Goal: Task Accomplishment & Management: Manage account settings

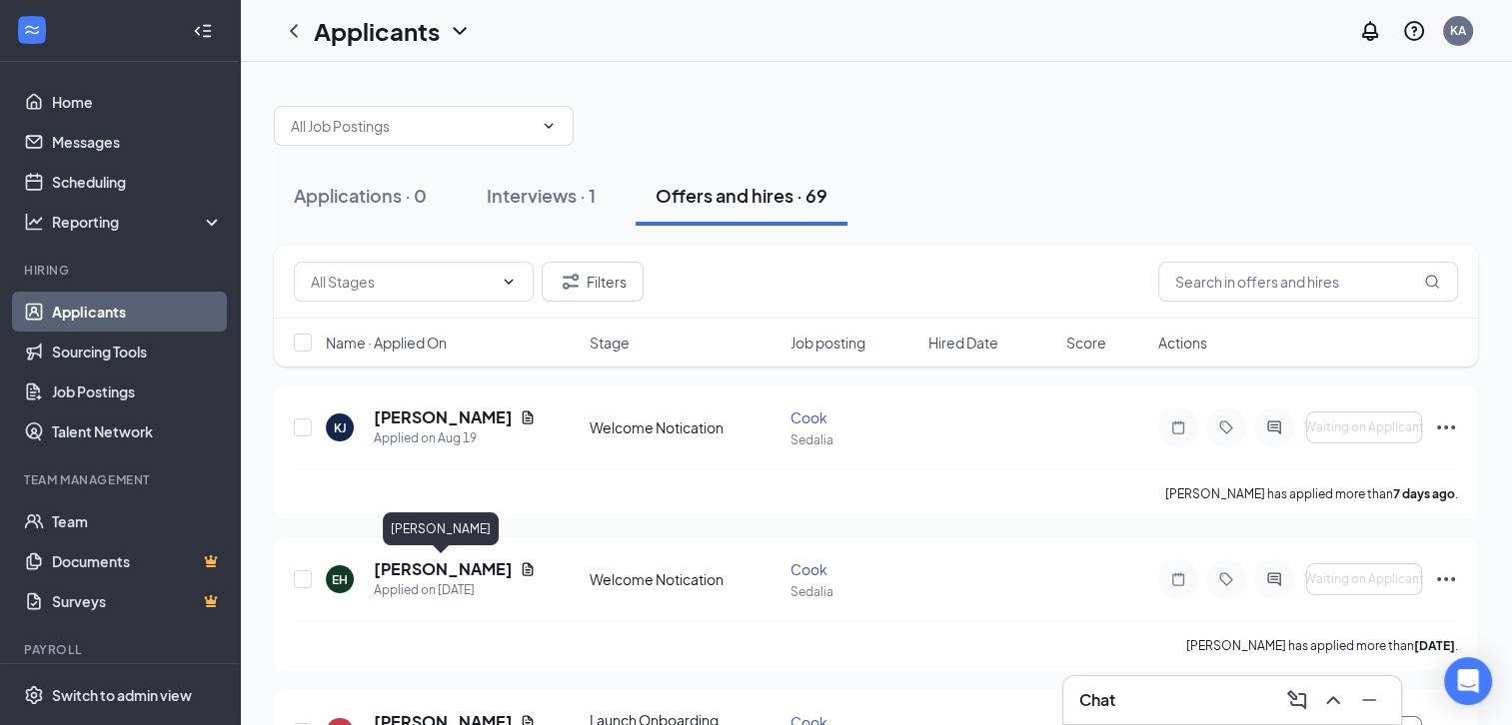
click at [449, 572] on h5 "Edward Hudlow" at bounding box center [443, 570] width 138 height 22
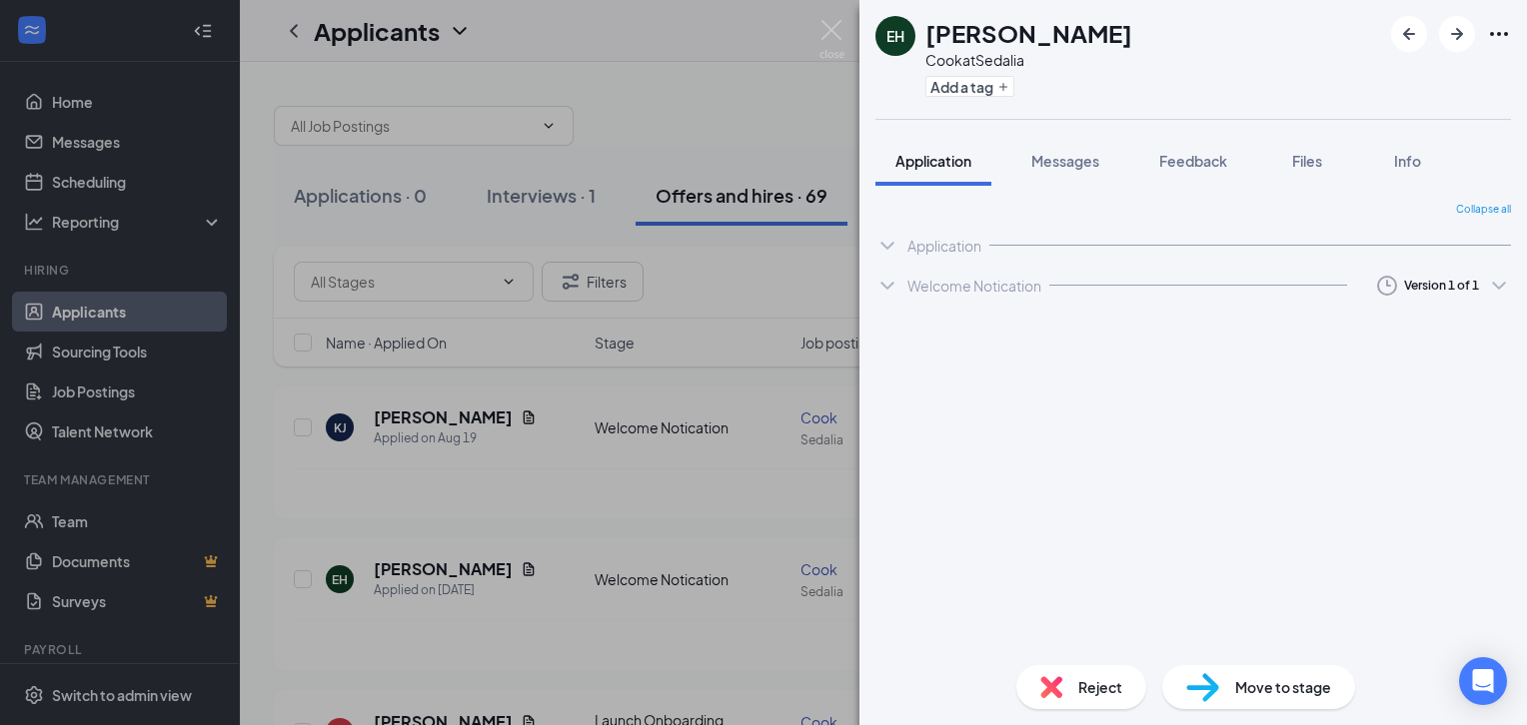
click at [1063, 156] on span "Messages" at bounding box center [1065, 161] width 68 height 18
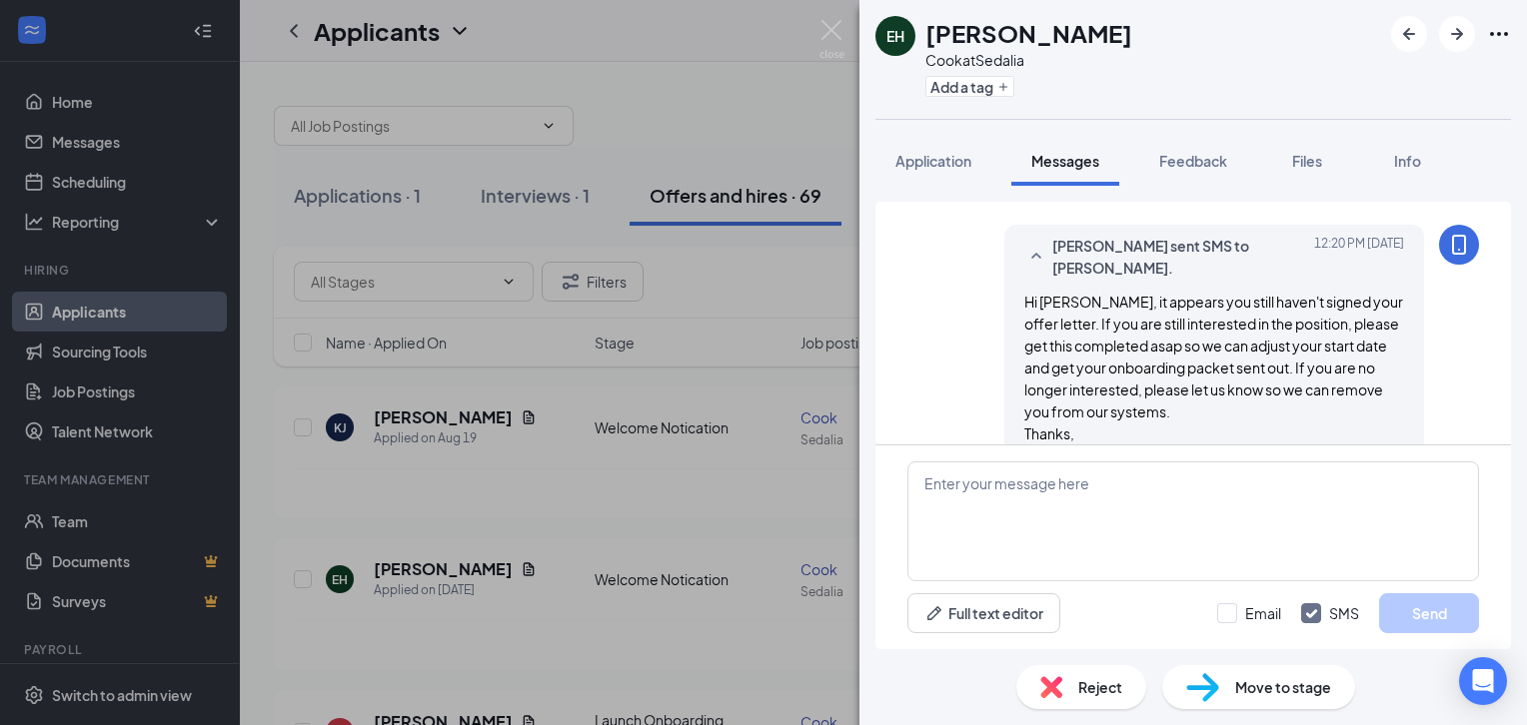
scroll to position [1099, 0]
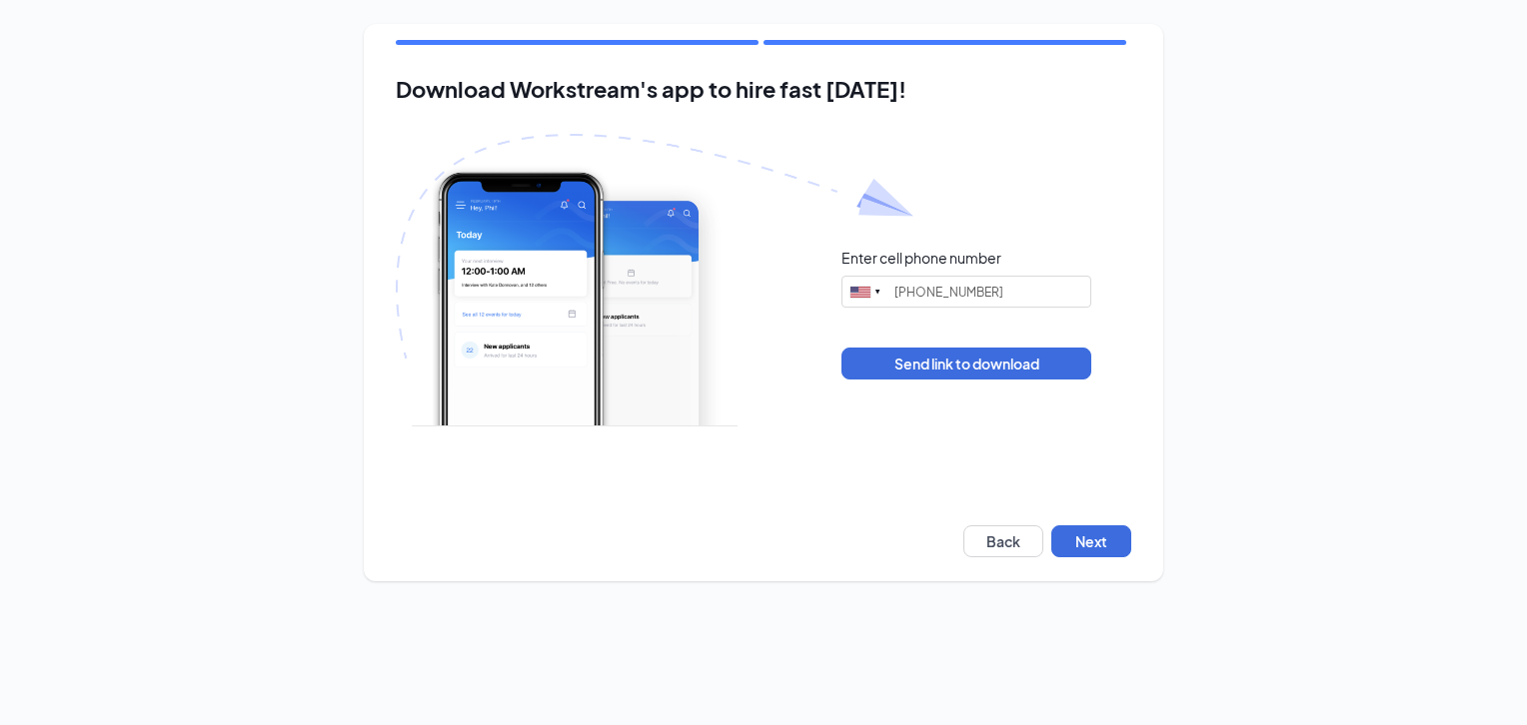
type input "(660) 619-6470"
click at [1100, 532] on button "Next" at bounding box center [1091, 542] width 80 height 32
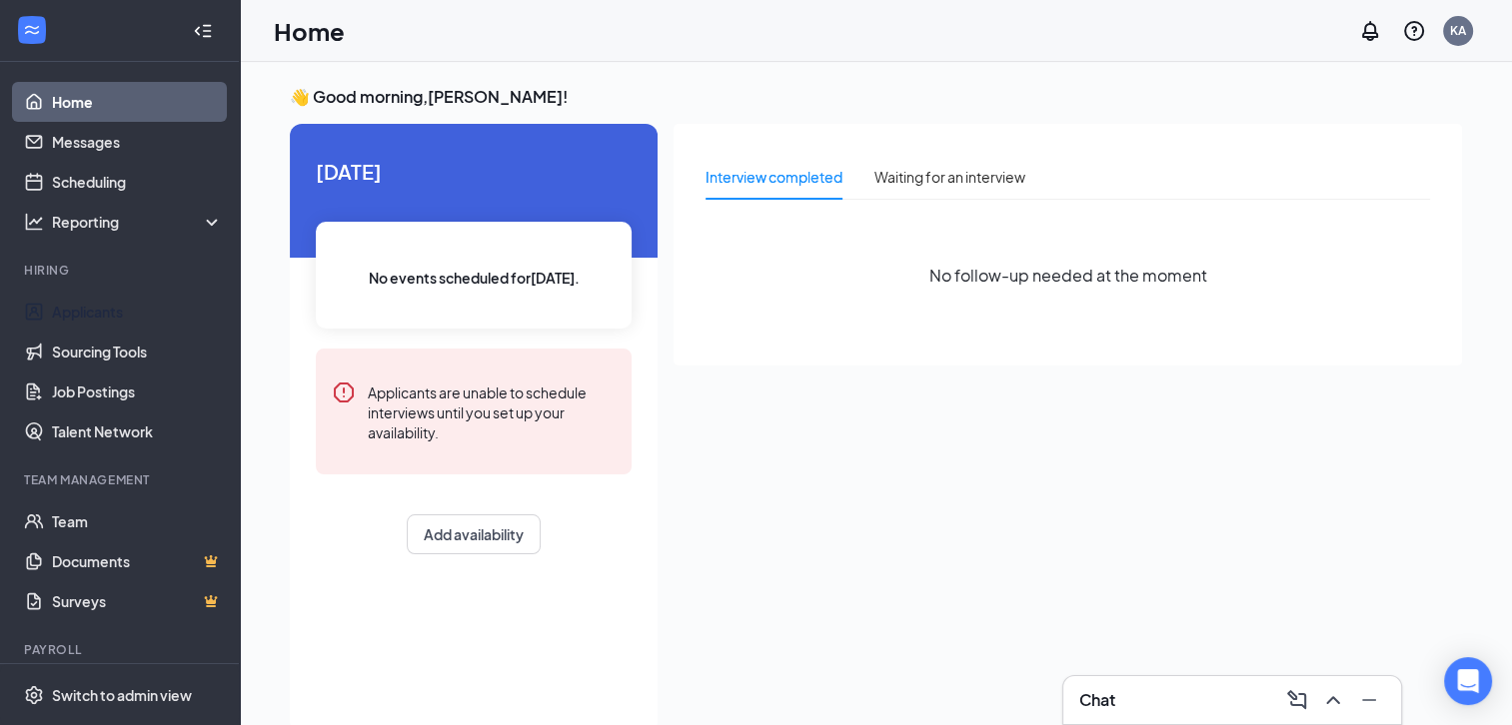
click at [128, 318] on link "Applicants" at bounding box center [137, 312] width 171 height 40
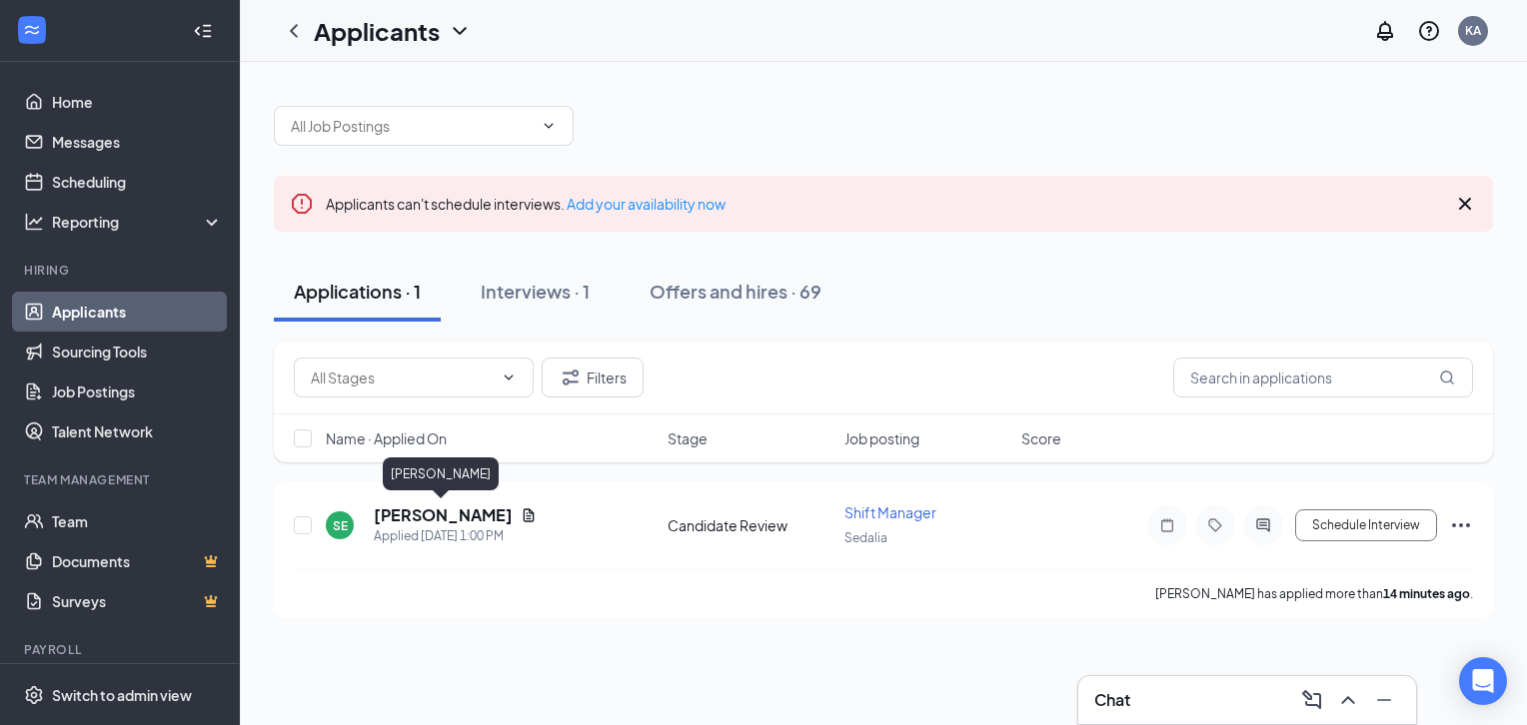
click at [457, 514] on h5 "[PERSON_NAME]" at bounding box center [443, 516] width 139 height 22
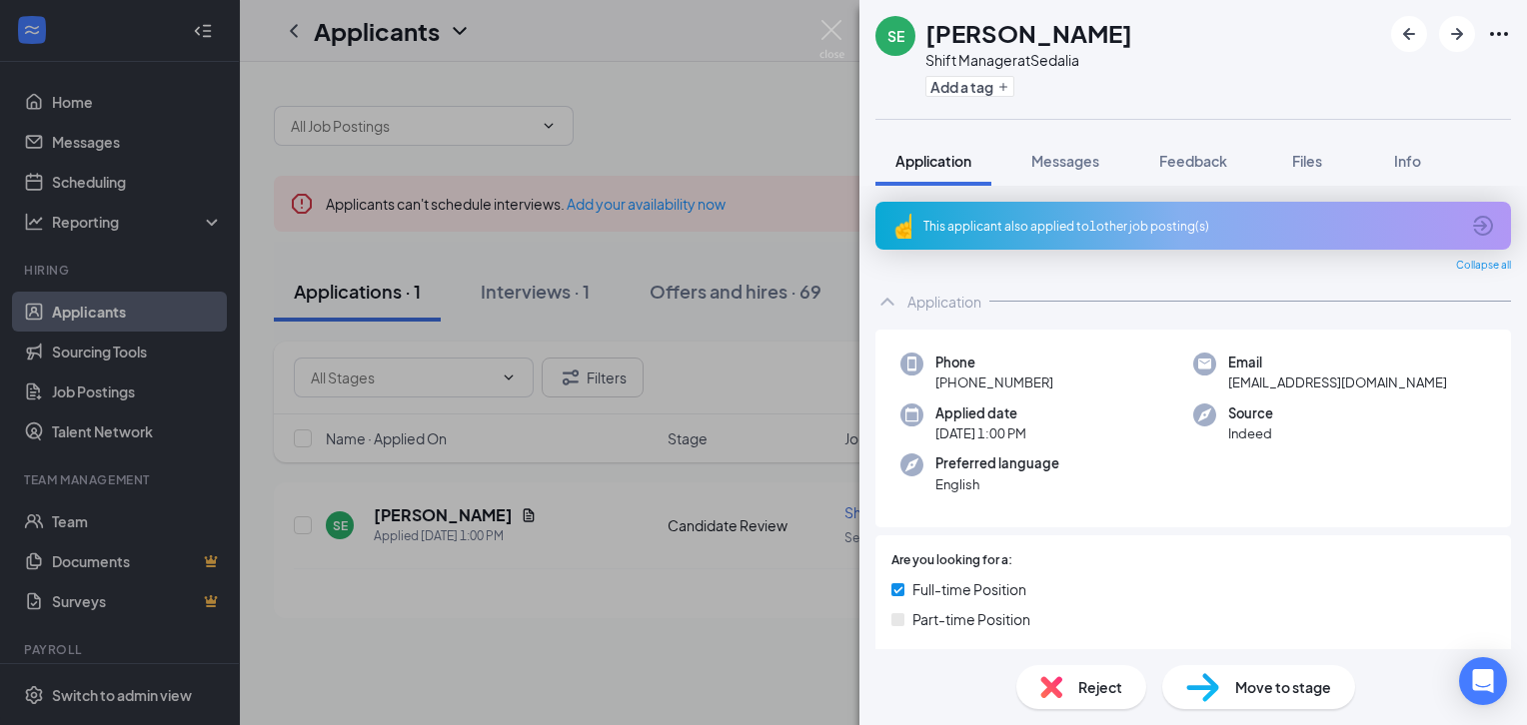
click at [1471, 217] on icon "ArrowCircle" at bounding box center [1483, 226] width 24 height 24
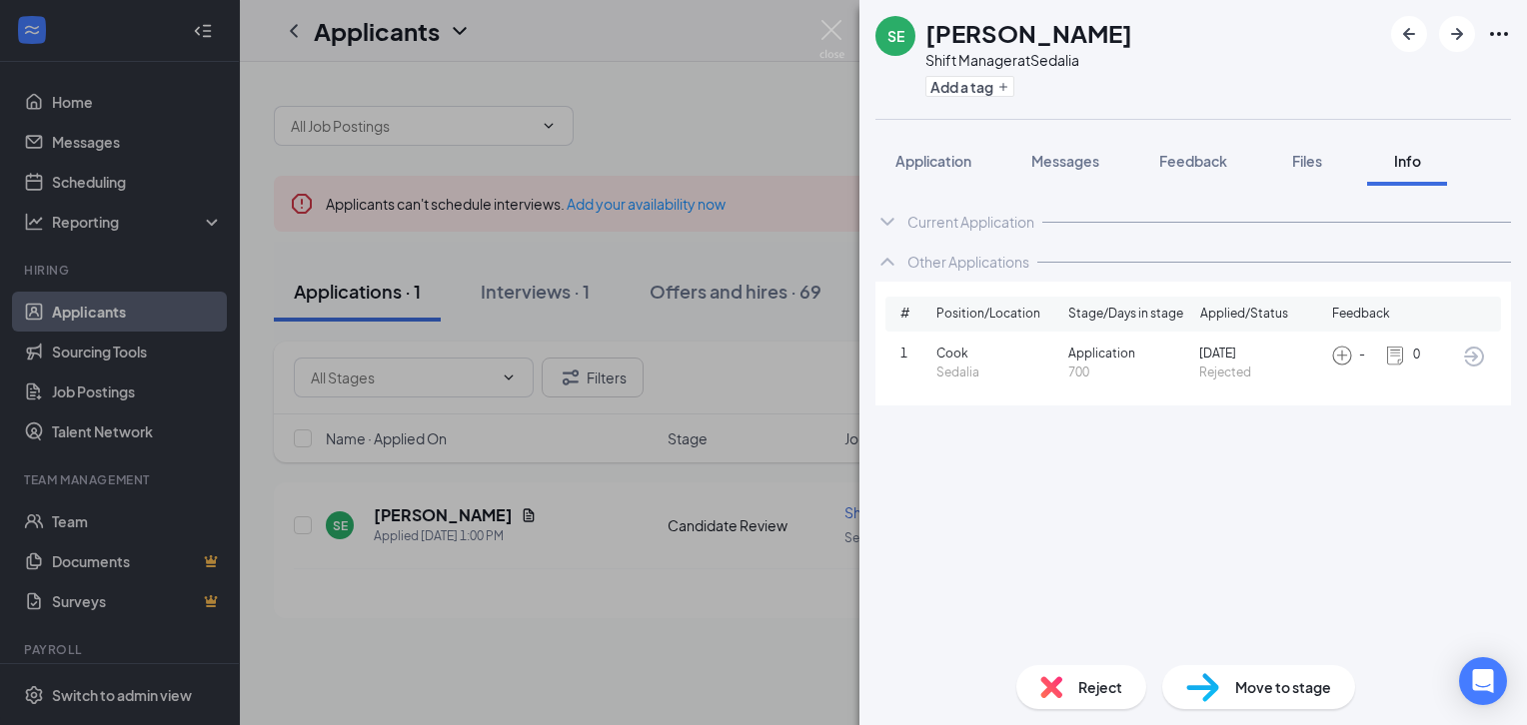
click at [1481, 360] on icon "ArrowCircle" at bounding box center [1474, 357] width 20 height 20
click at [893, 220] on icon "ChevronDown" at bounding box center [887, 222] width 24 height 24
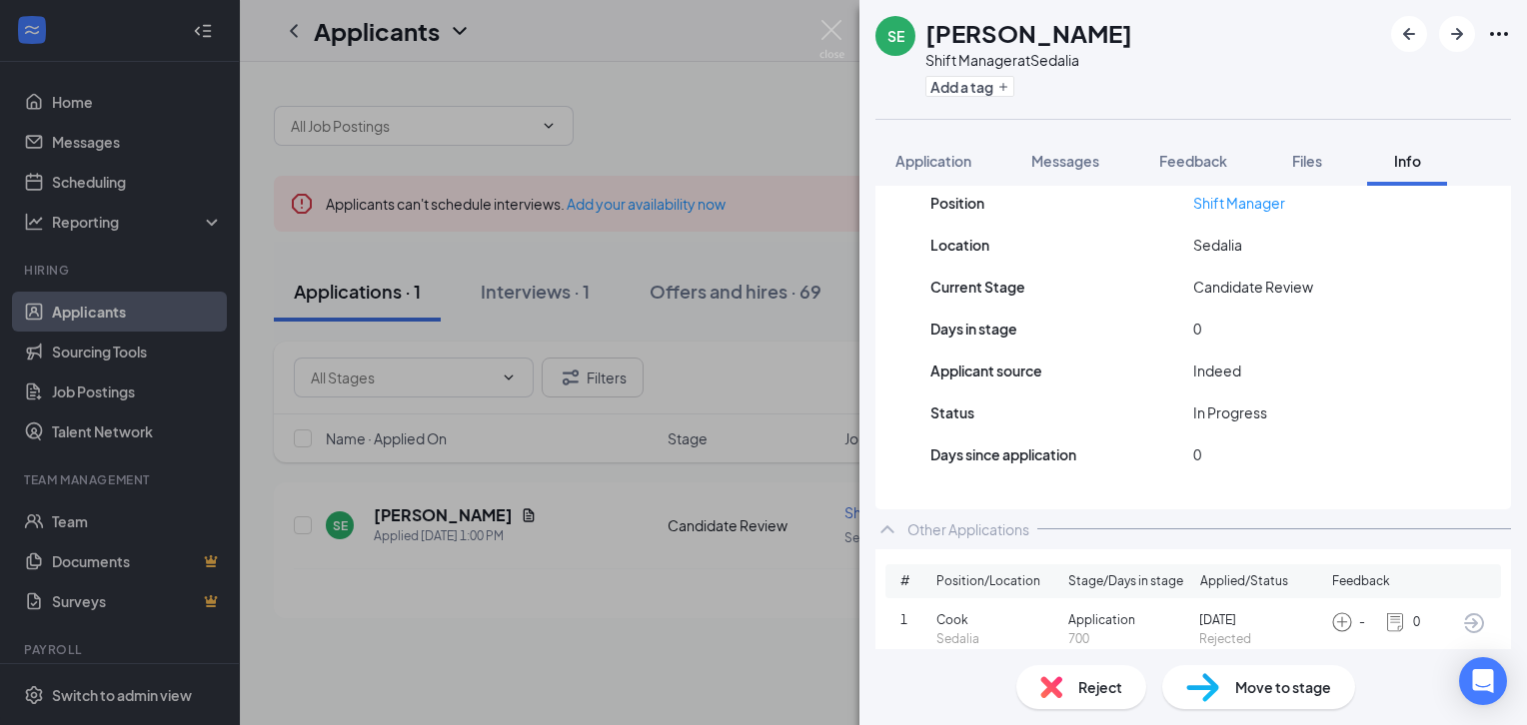
scroll to position [263, 0]
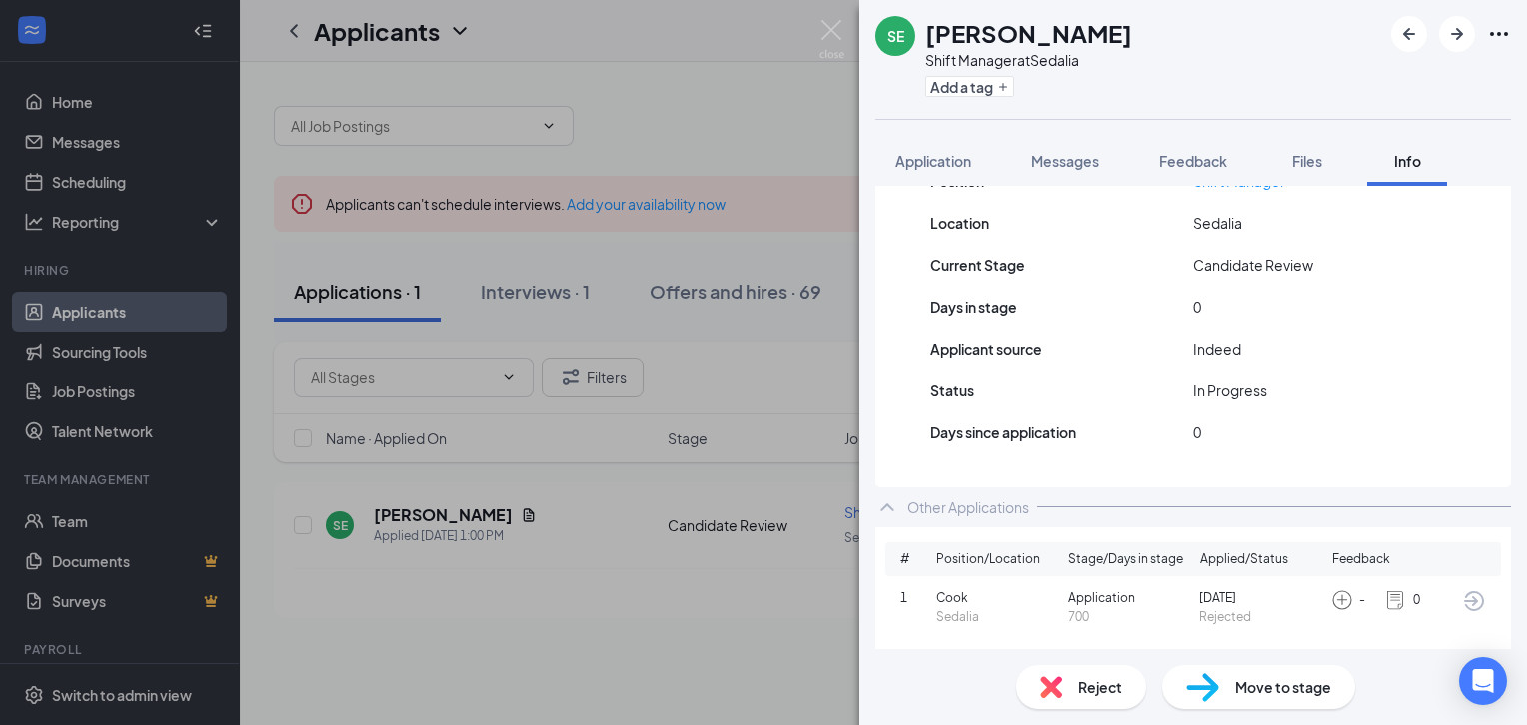
click at [951, 160] on span "Application" at bounding box center [933, 161] width 76 height 18
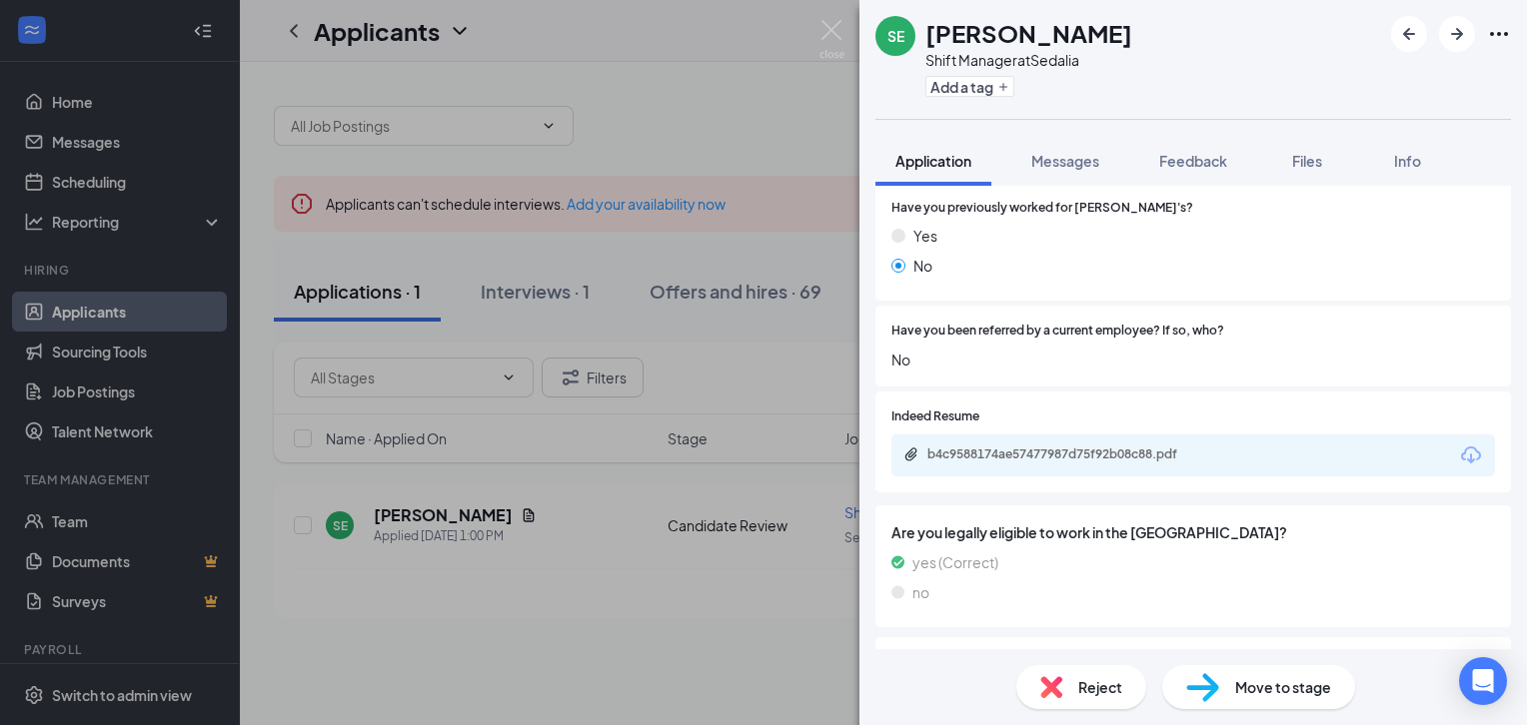
scroll to position [999, 0]
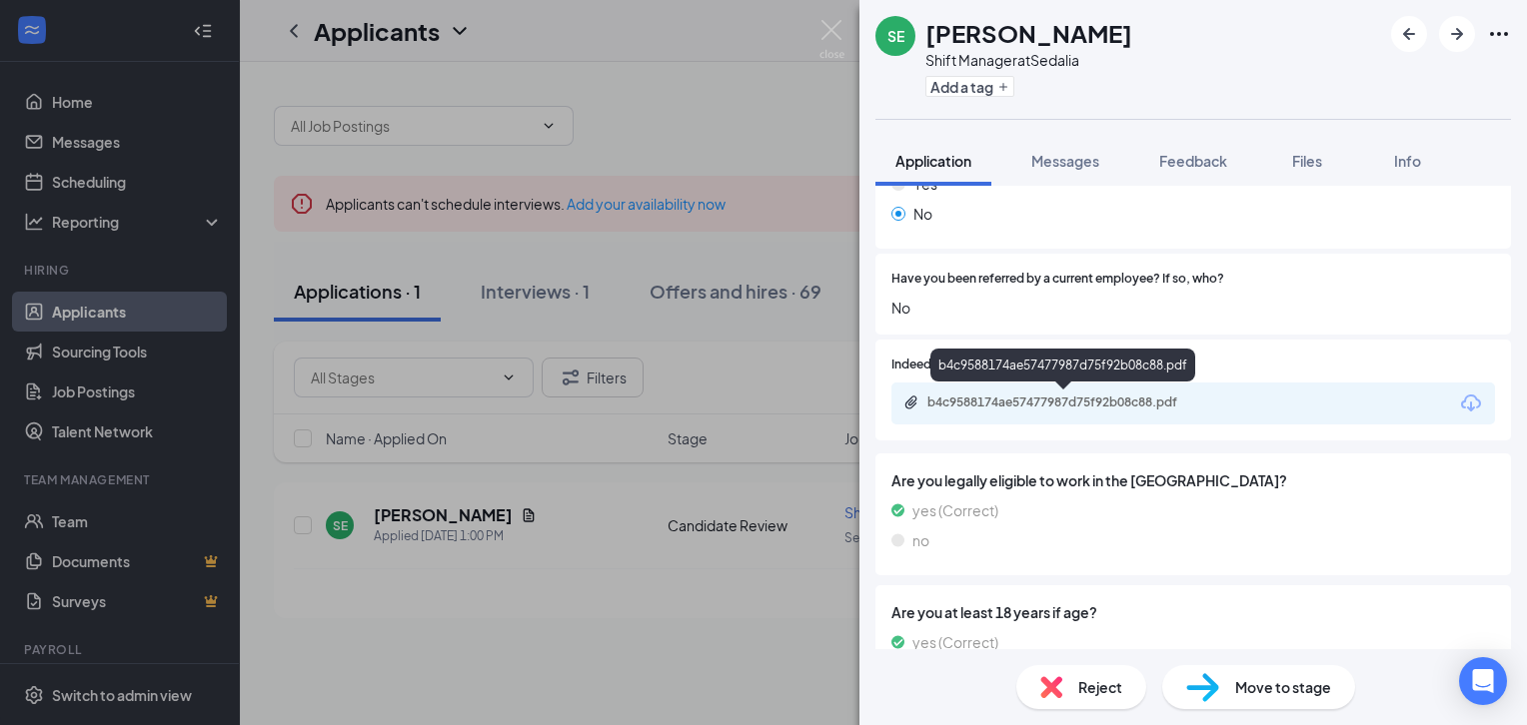
click at [1123, 404] on div "b4c9588174ae57477987d75f92b08c88.pdf" at bounding box center [1067, 403] width 280 height 16
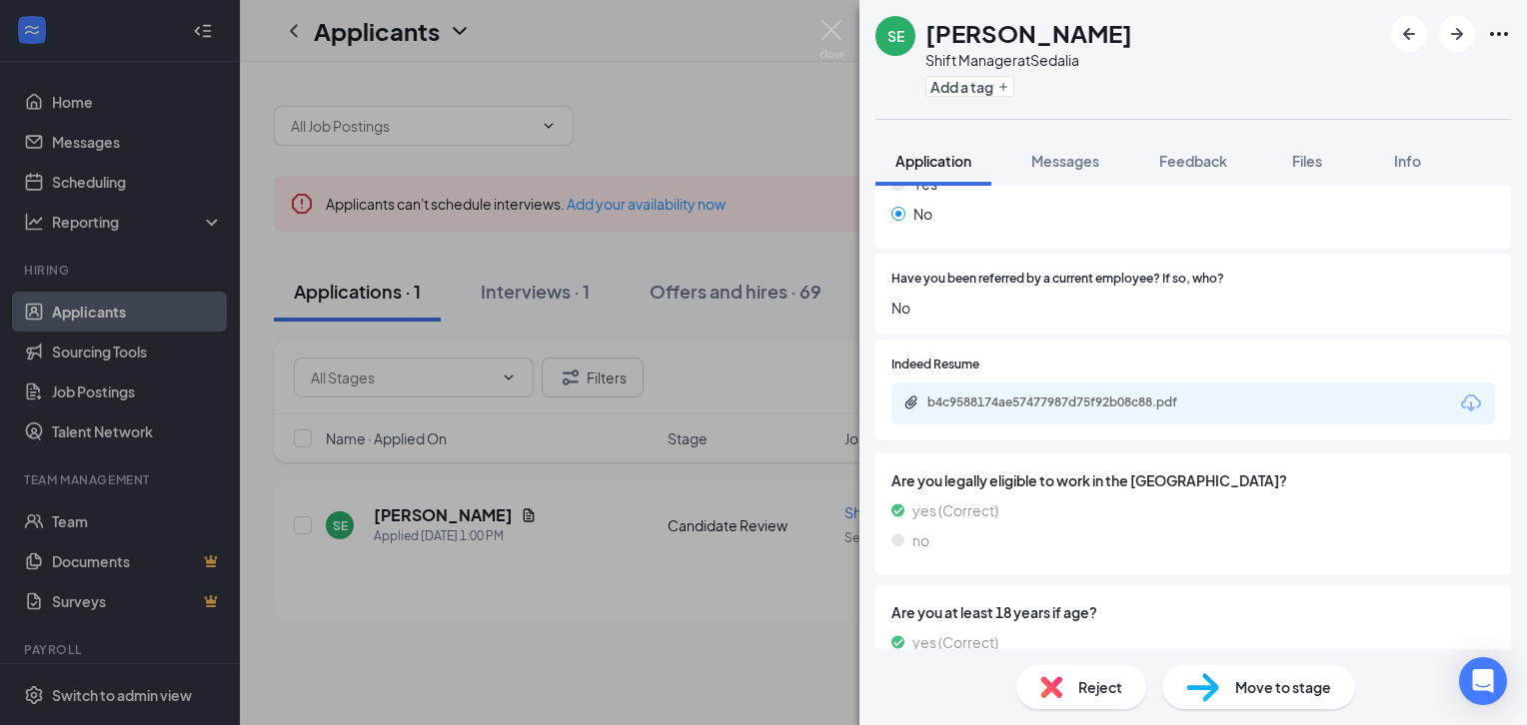
click at [1095, 674] on div "Reject" at bounding box center [1081, 687] width 130 height 44
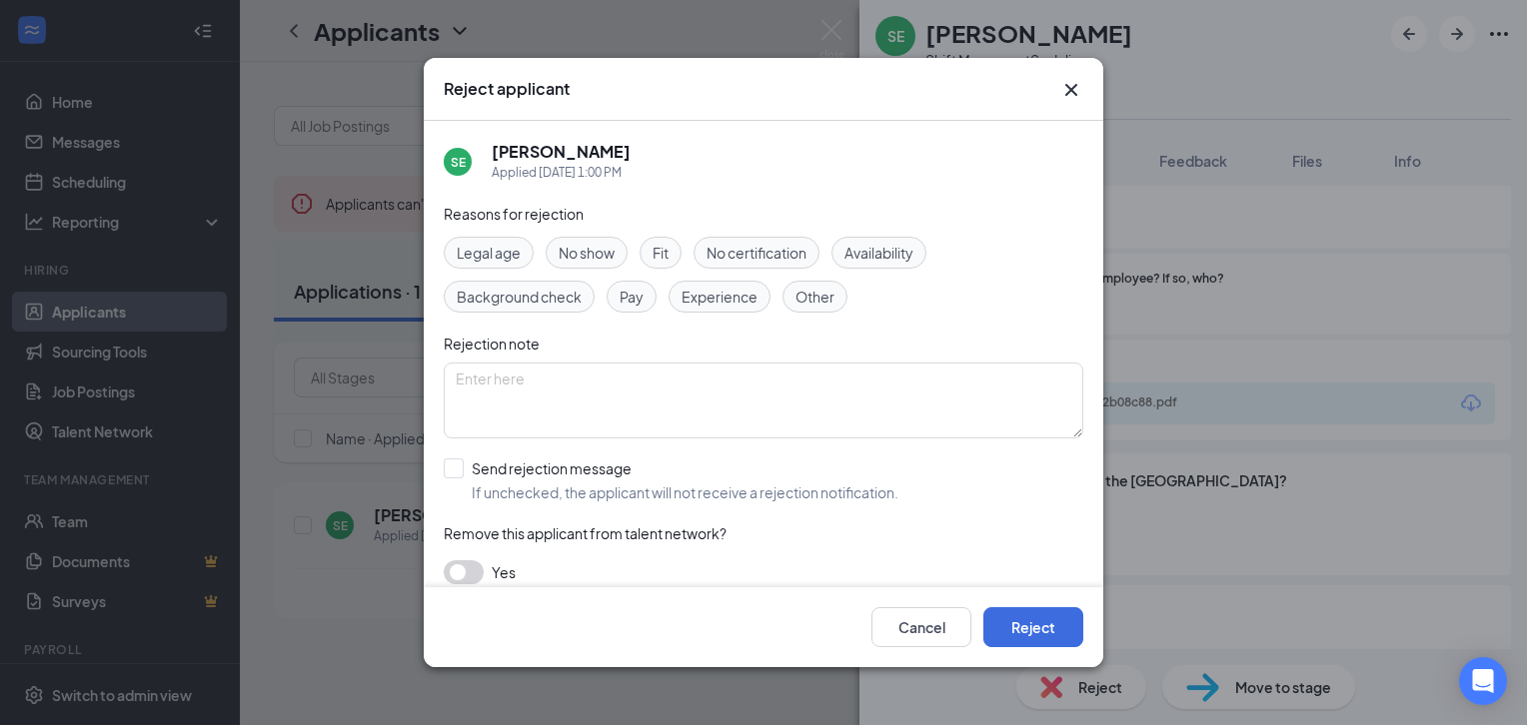
click at [879, 233] on div "Reasons for rejection Legal age No show Fit No certification Availability Backg…" at bounding box center [764, 404] width 640 height 402
click at [888, 254] on span "Availability" at bounding box center [878, 253] width 69 height 22
click at [461, 468] on input "Send rejection message If unchecked, the applicant will not receive a rejection…" at bounding box center [671, 481] width 455 height 44
checkbox input "true"
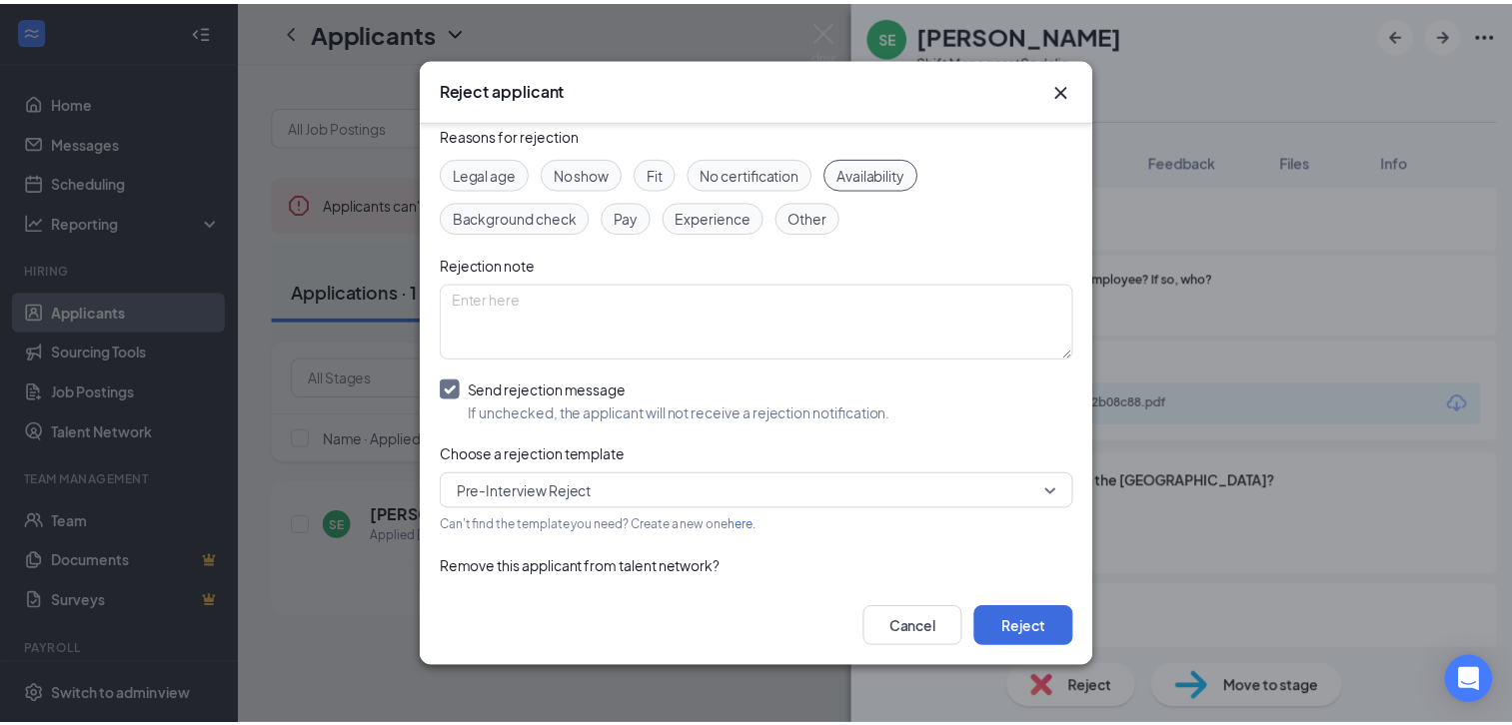
scroll to position [128, 0]
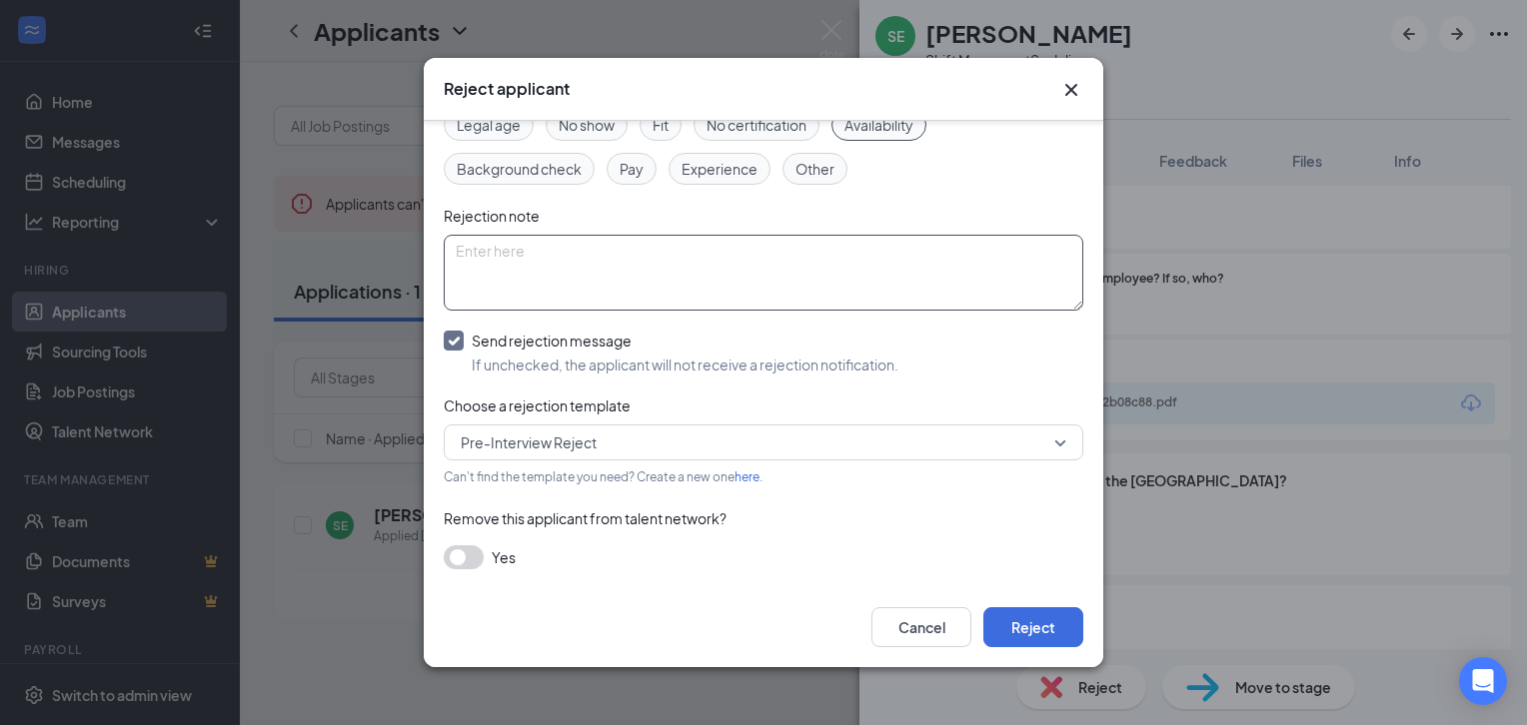
click at [637, 271] on textarea at bounding box center [764, 273] width 640 height 76
type textarea "availability"
click at [1035, 610] on button "Reject" at bounding box center [1033, 628] width 100 height 40
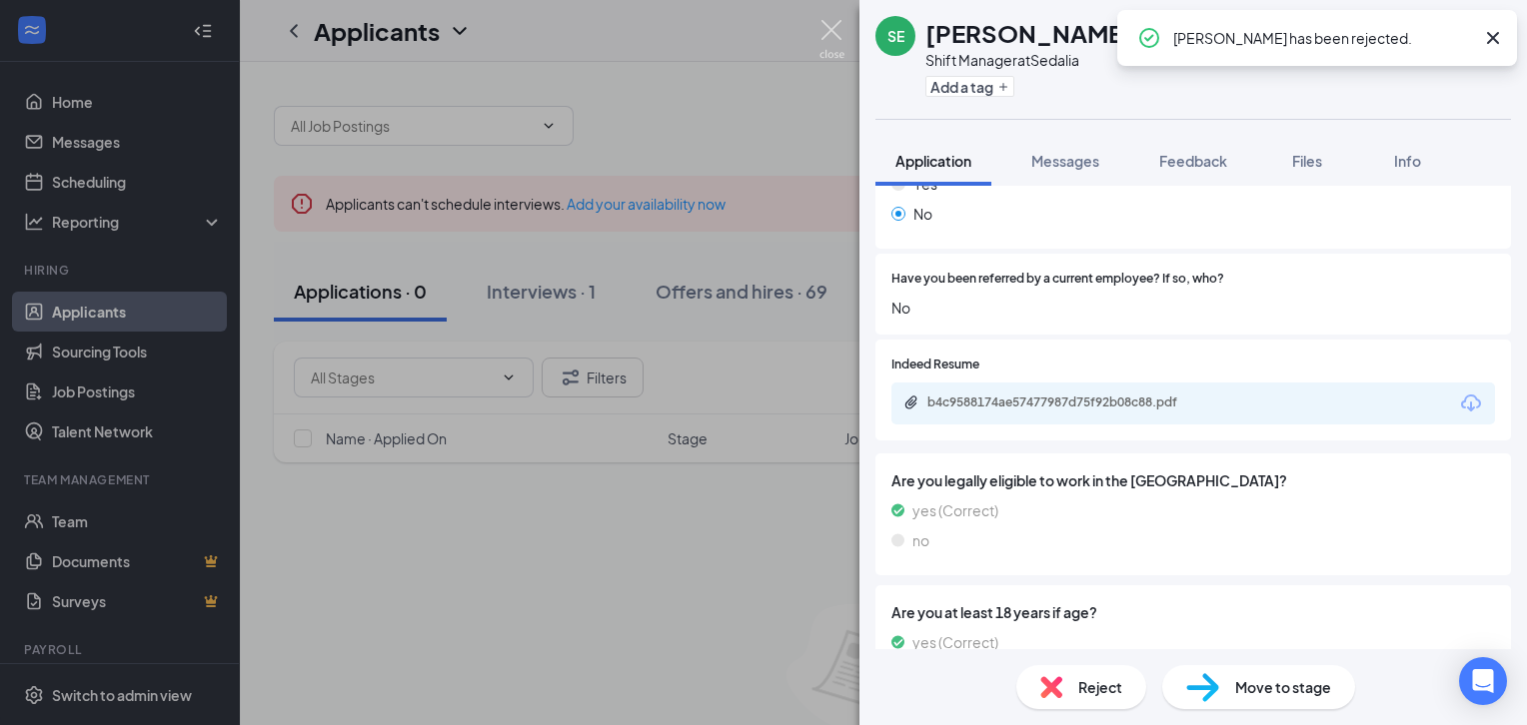
click at [834, 40] on img at bounding box center [831, 39] width 25 height 39
